Goal: Task Accomplishment & Management: Use online tool/utility

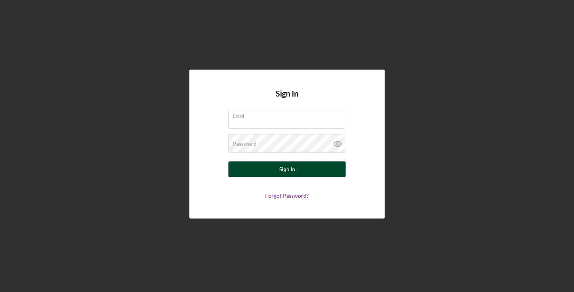
type input "[EMAIL_ADDRESS][DOMAIN_NAME]"
click at [277, 171] on button "Sign In" at bounding box center [286, 169] width 117 height 16
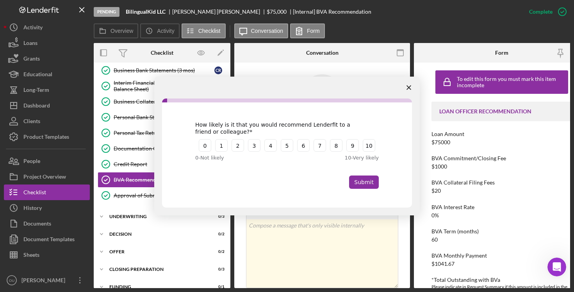
scroll to position [94, 0]
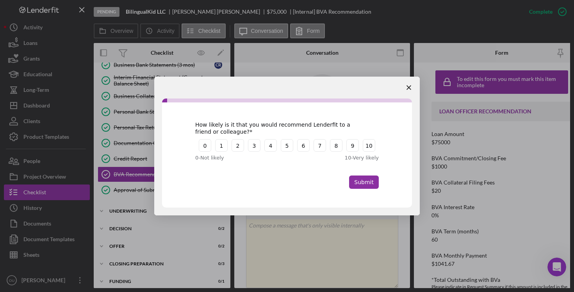
click at [411, 87] on icon "Close survey" at bounding box center [409, 87] width 5 height 5
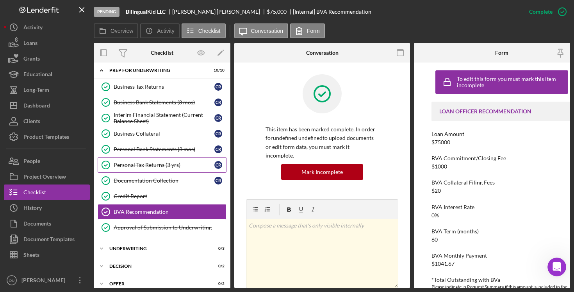
scroll to position [0, 0]
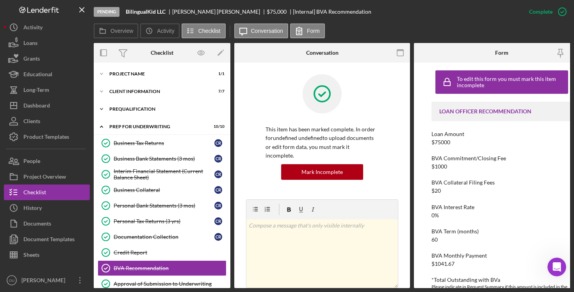
click at [130, 109] on div "Prequalification" at bounding box center [164, 109] width 111 height 5
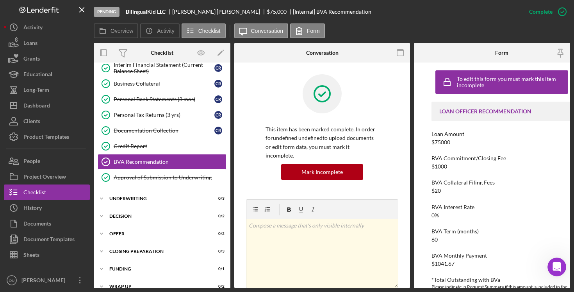
scroll to position [342, 0]
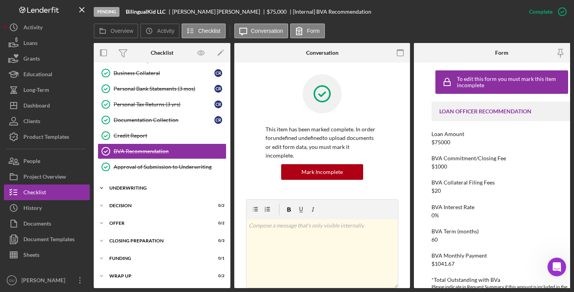
click at [142, 187] on div "Underwriting" at bounding box center [164, 188] width 111 height 5
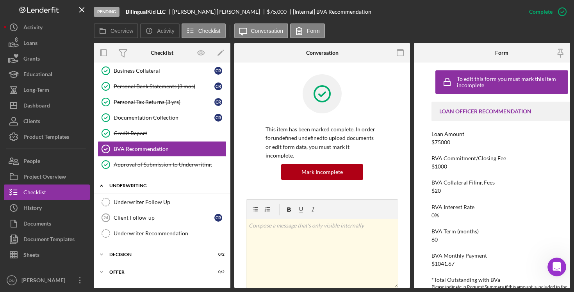
click at [151, 182] on div "Icon/Expander Underwriting 0 / 3" at bounding box center [162, 186] width 137 height 16
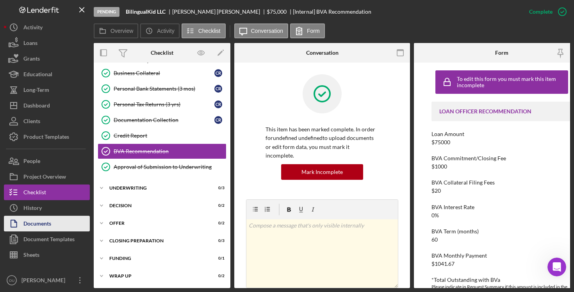
click at [41, 219] on div "Documents" at bounding box center [37, 225] width 28 height 18
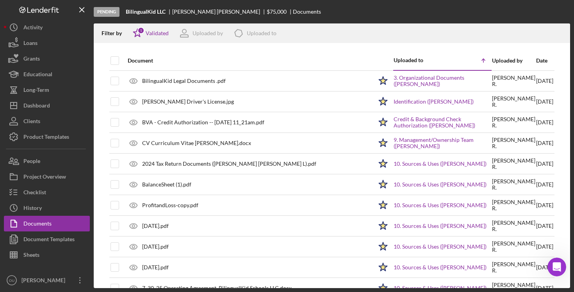
click at [537, 61] on div "Date" at bounding box center [544, 60] width 17 height 6
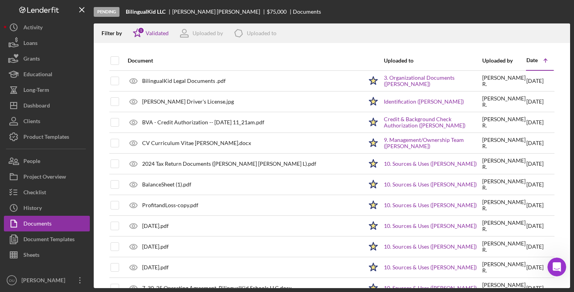
click at [538, 61] on icon "Icon/Table Sort Arrow" at bounding box center [546, 61] width 16 height 16
click at [545, 59] on polyline at bounding box center [545, 60] width 3 height 2
click at [533, 57] on div "Date" at bounding box center [532, 60] width 11 height 6
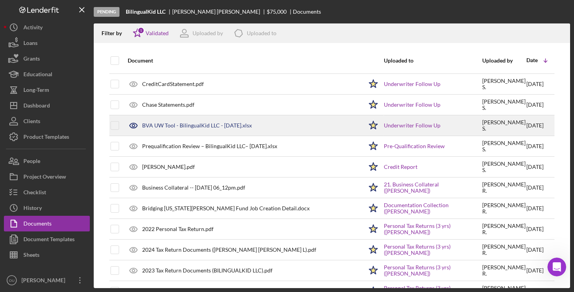
scroll to position [101, 0]
click at [220, 127] on div "BVA UW Tool - BilingualKid LLC - [DATE].xlsx" at bounding box center [197, 125] width 110 height 6
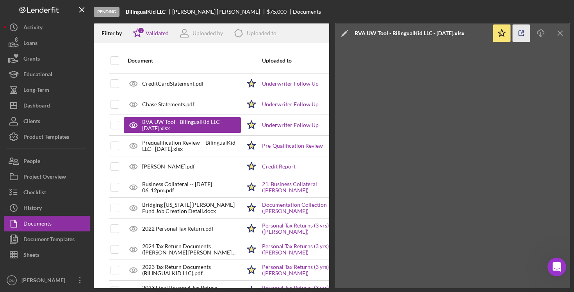
click at [525, 30] on icon "button" at bounding box center [522, 34] width 18 height 18
